Goal: Transaction & Acquisition: Purchase product/service

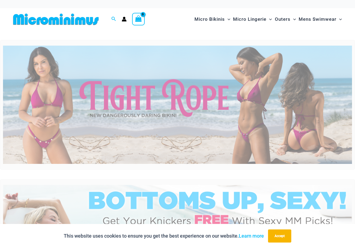
click at [233, 98] on img at bounding box center [177, 105] width 349 height 119
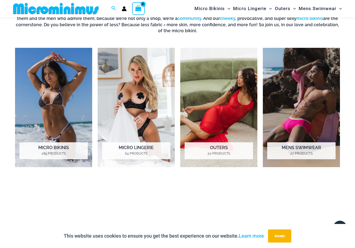
scroll to position [368, 0]
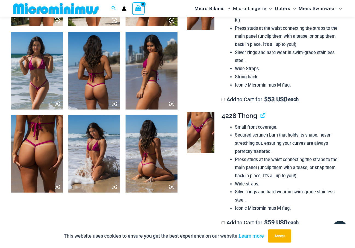
scroll to position [358, 0]
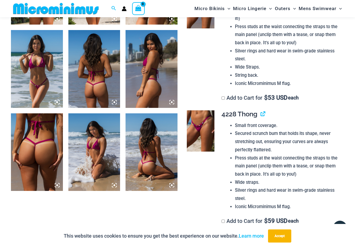
click at [35, 79] on img at bounding box center [37, 69] width 52 height 78
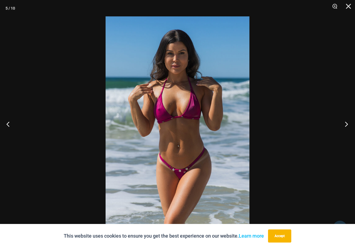
click at [346, 125] on button "Next" at bounding box center [345, 124] width 21 height 27
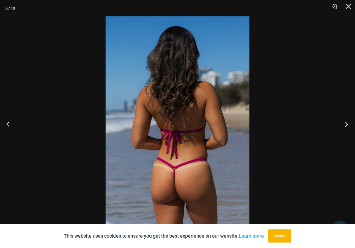
click at [346, 125] on button "Next" at bounding box center [345, 124] width 21 height 27
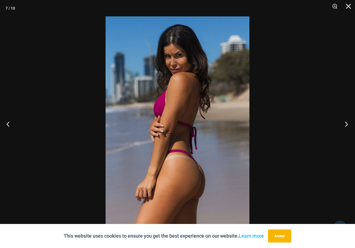
click at [346, 125] on button "Next" at bounding box center [345, 124] width 21 height 27
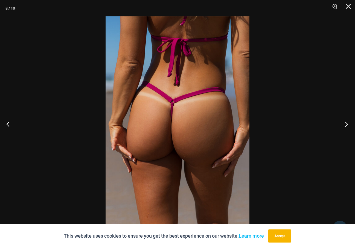
click at [346, 125] on button "Next" at bounding box center [345, 124] width 21 height 27
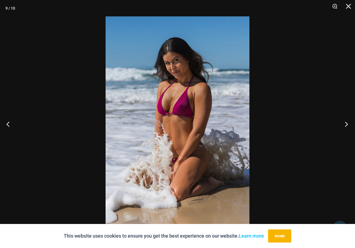
click at [346, 125] on button "Next" at bounding box center [345, 124] width 21 height 27
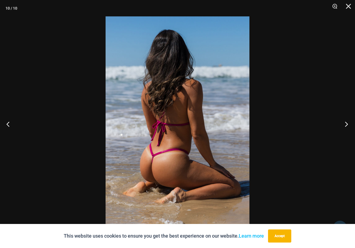
click at [346, 125] on button "Next" at bounding box center [345, 124] width 21 height 27
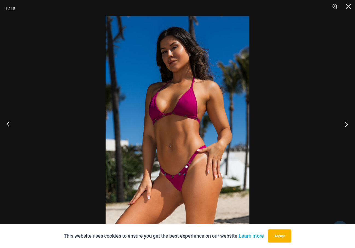
click at [346, 125] on button "Next" at bounding box center [345, 124] width 21 height 27
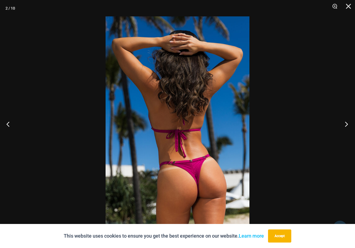
click at [346, 125] on button "Next" at bounding box center [345, 124] width 21 height 27
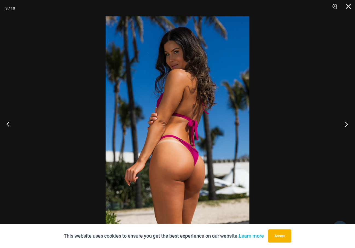
click at [346, 125] on button "Next" at bounding box center [345, 124] width 21 height 27
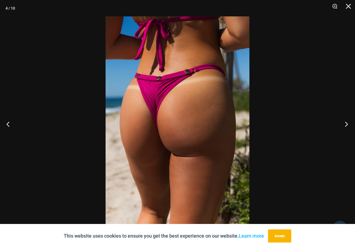
click at [346, 125] on button "Next" at bounding box center [345, 124] width 21 height 27
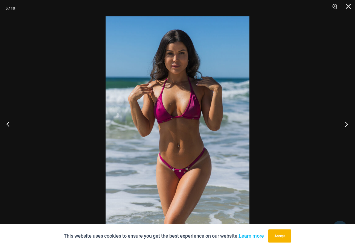
click at [346, 125] on button "Next" at bounding box center [345, 124] width 21 height 27
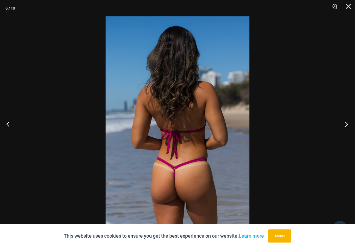
click at [346, 125] on button "Next" at bounding box center [345, 124] width 21 height 27
